Goal: Navigation & Orientation: Find specific page/section

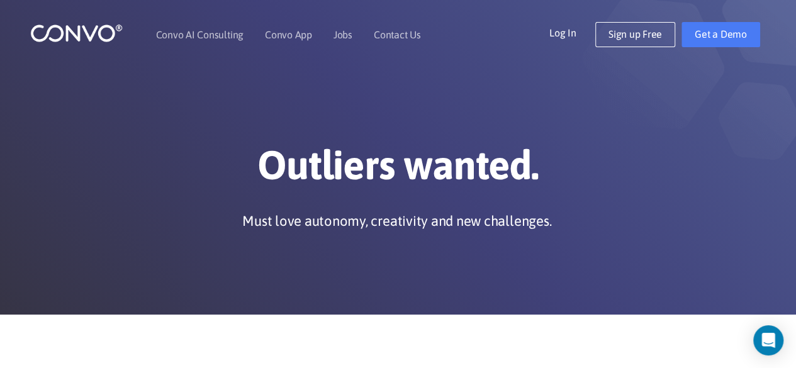
drag, startPoint x: 799, startPoint y: 62, endPoint x: 778, endPoint y: 50, distance: 24.3
click at [341, 31] on link "Jobs" at bounding box center [342, 35] width 19 height 10
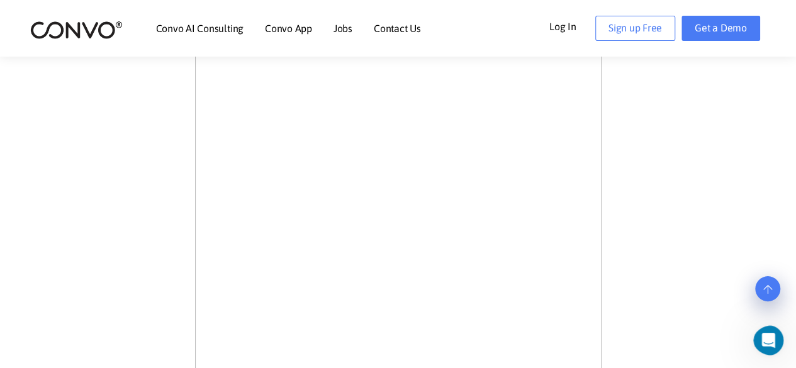
scroll to position [578, 0]
